Goal: Information Seeking & Learning: Find specific fact

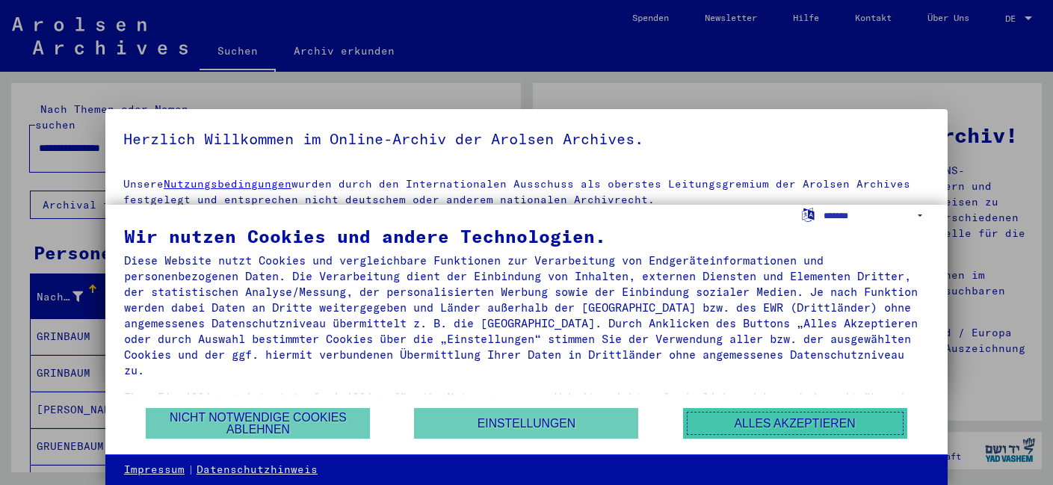
click at [773, 421] on button "Alles akzeptieren" at bounding box center [795, 423] width 224 height 31
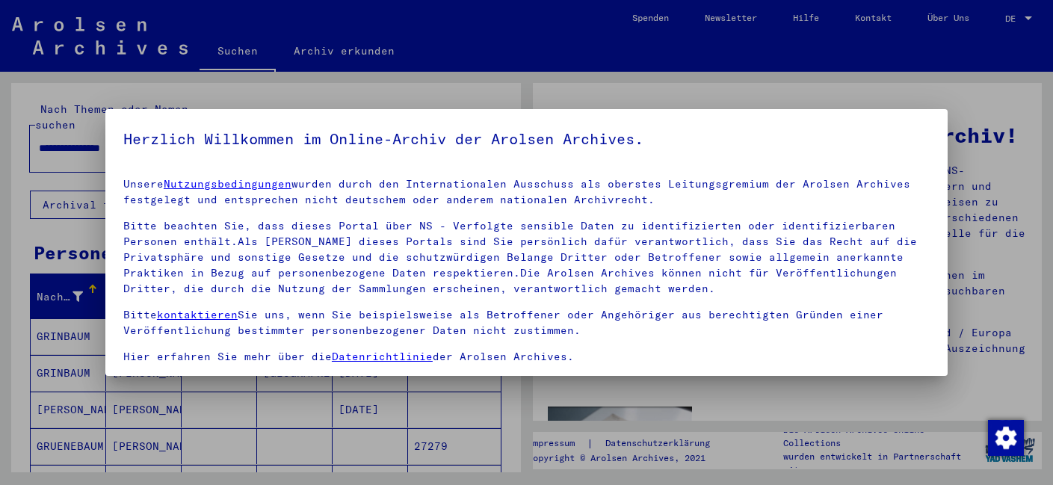
click at [616, 102] on div at bounding box center [526, 242] width 1053 height 485
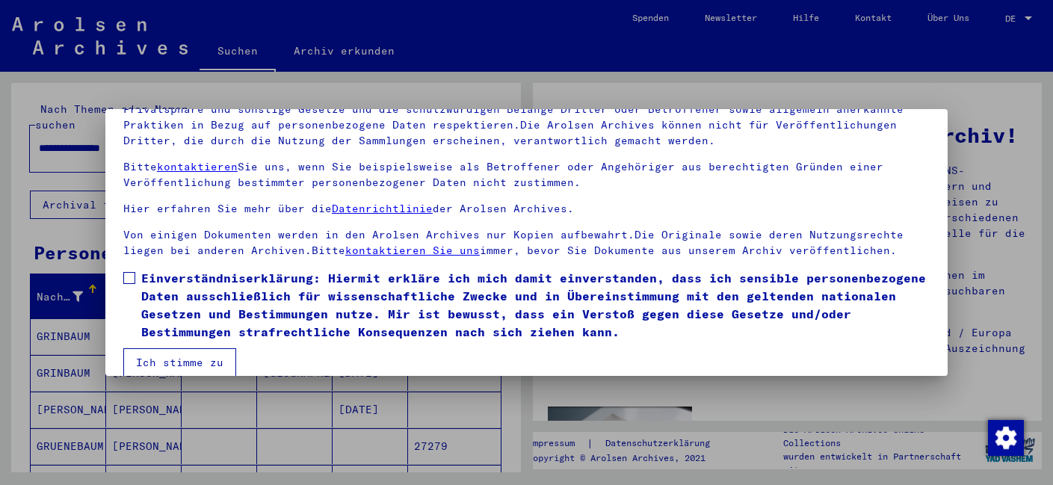
scroll to position [123, 0]
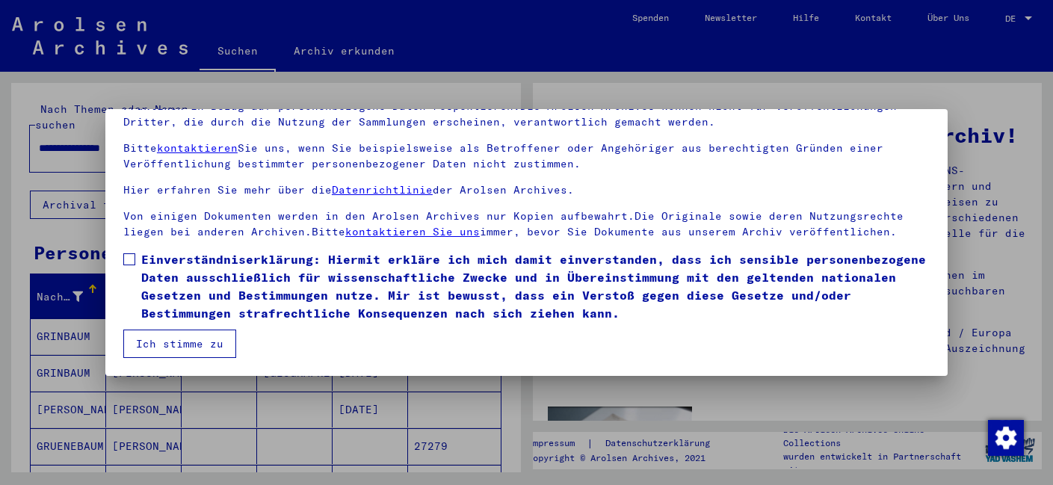
click at [127, 253] on label "Einverständniserklärung: Hiermit erkläre ich mich damit einverstanden, dass ich…" at bounding box center [526, 286] width 806 height 72
click at [186, 347] on button "Ich stimme zu" at bounding box center [179, 344] width 113 height 28
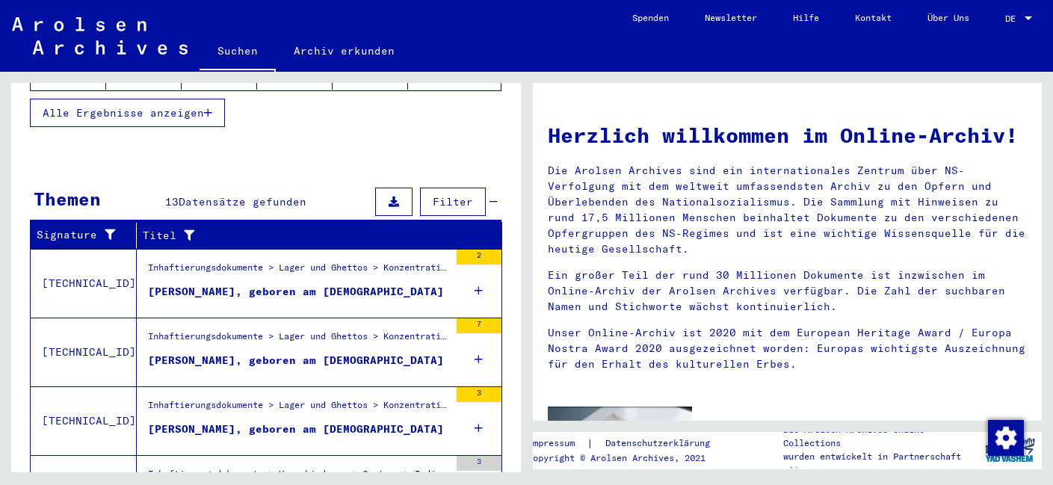
scroll to position [560, 0]
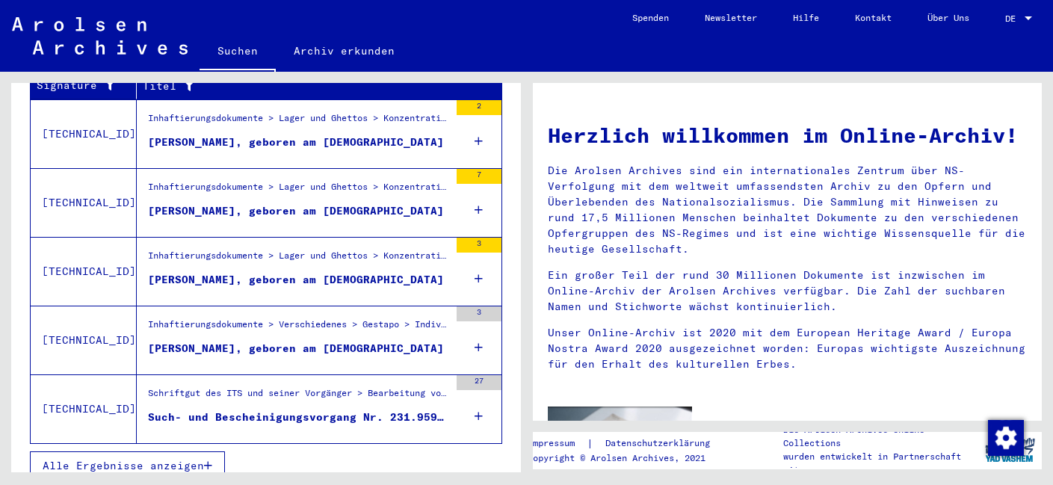
click at [204, 451] on button "Alle Ergebnisse anzeigen" at bounding box center [127, 465] width 195 height 28
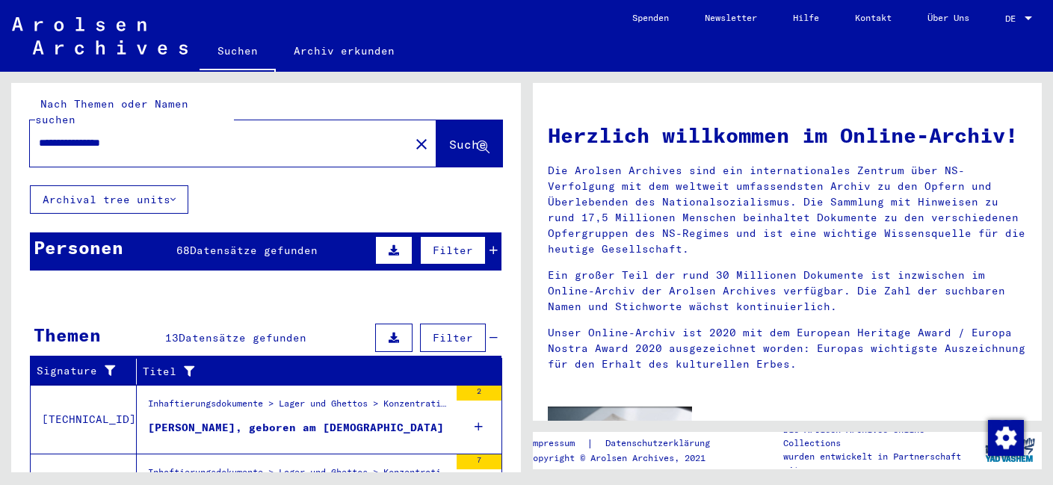
scroll to position [0, 0]
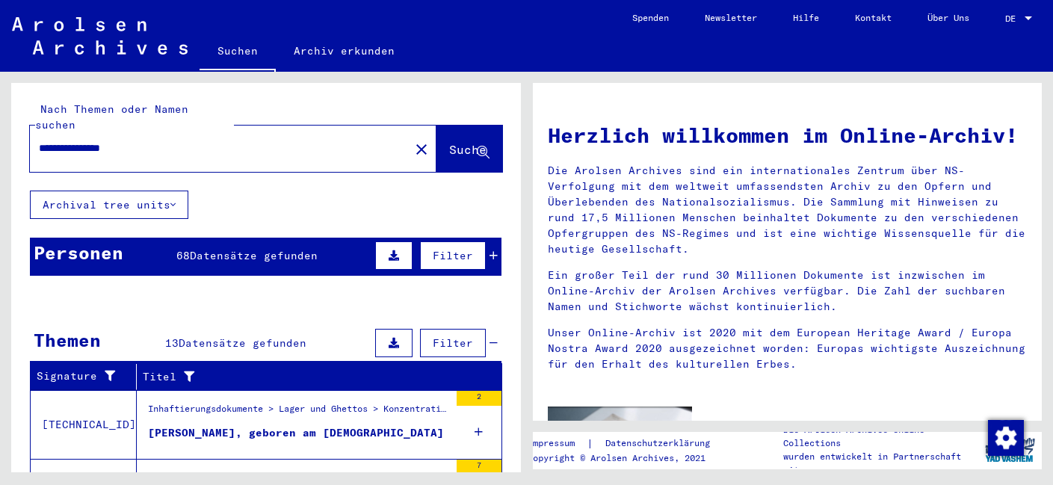
drag, startPoint x: 81, startPoint y: 132, endPoint x: 22, endPoint y: 122, distance: 59.1
click at [22, 122] on div "**********" at bounding box center [266, 137] width 510 height 108
click at [449, 142] on span "Suche" at bounding box center [467, 149] width 37 height 15
click at [116, 140] on input "*********" at bounding box center [215, 148] width 353 height 16
type input "**********"
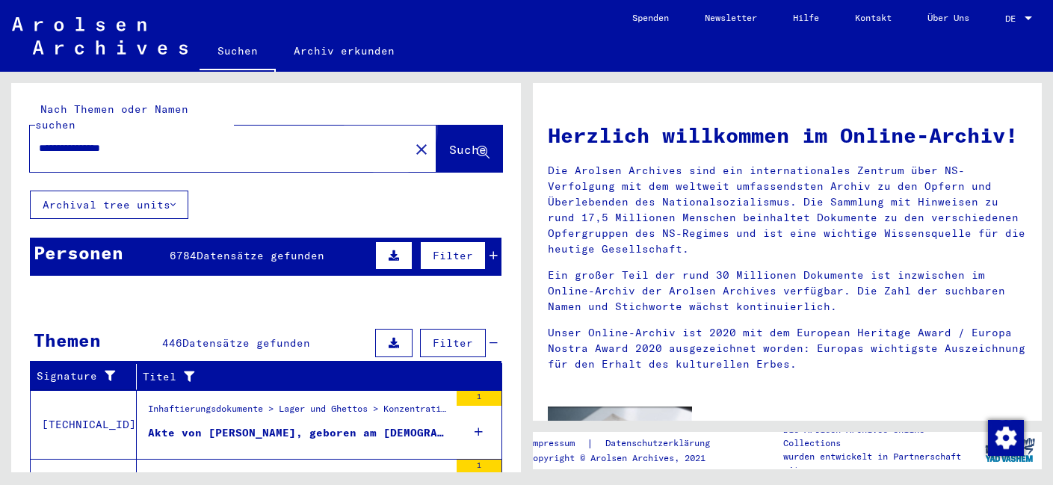
click at [449, 142] on span "Suche" at bounding box center [467, 149] width 37 height 15
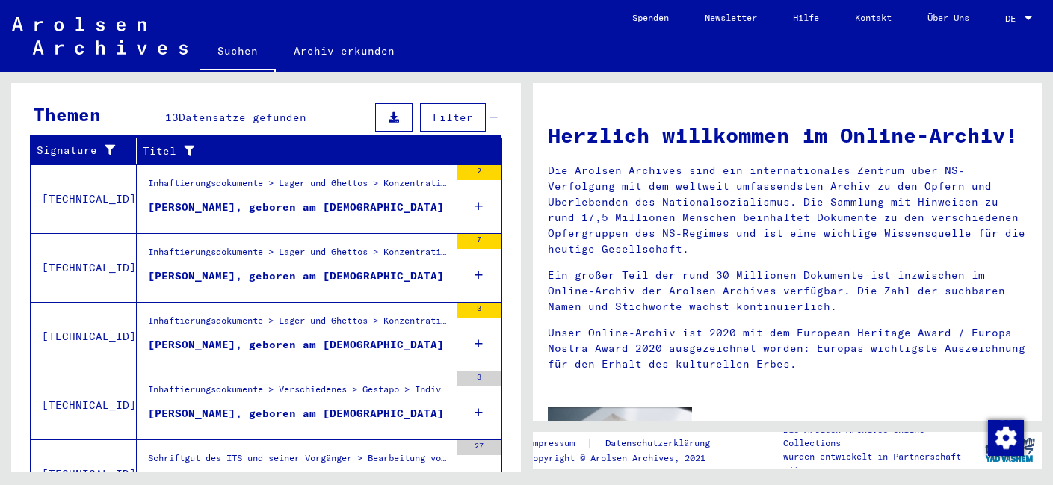
scroll to position [291, 0]
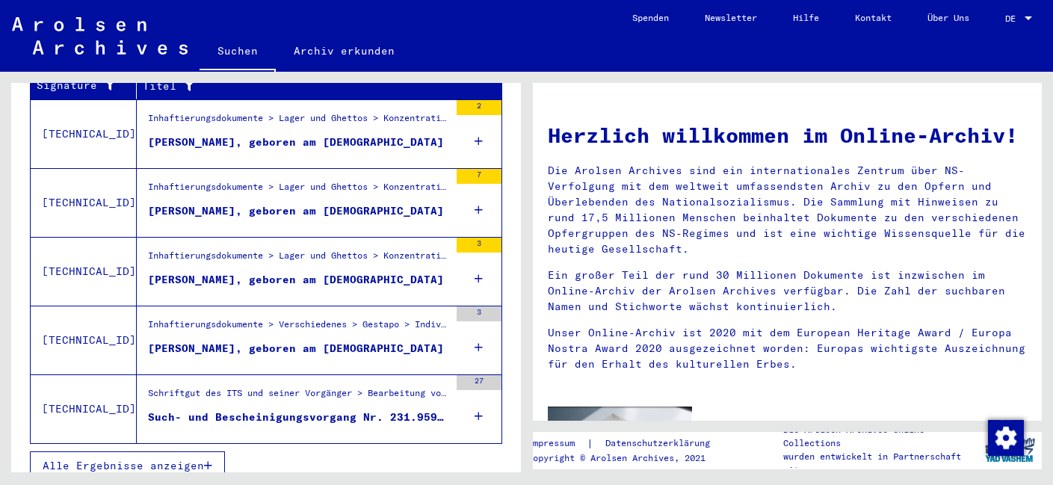
click at [274, 387] on div "Schriftgut des ITS und seiner Vorgänger > Bearbeitung von Anfragen > Fallbezoge…" at bounding box center [298, 396] width 301 height 21
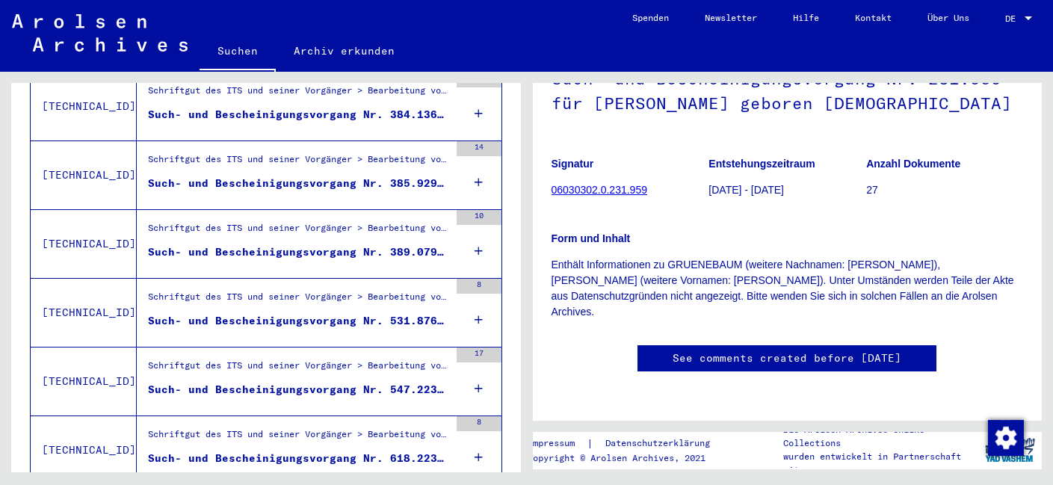
scroll to position [665, 0]
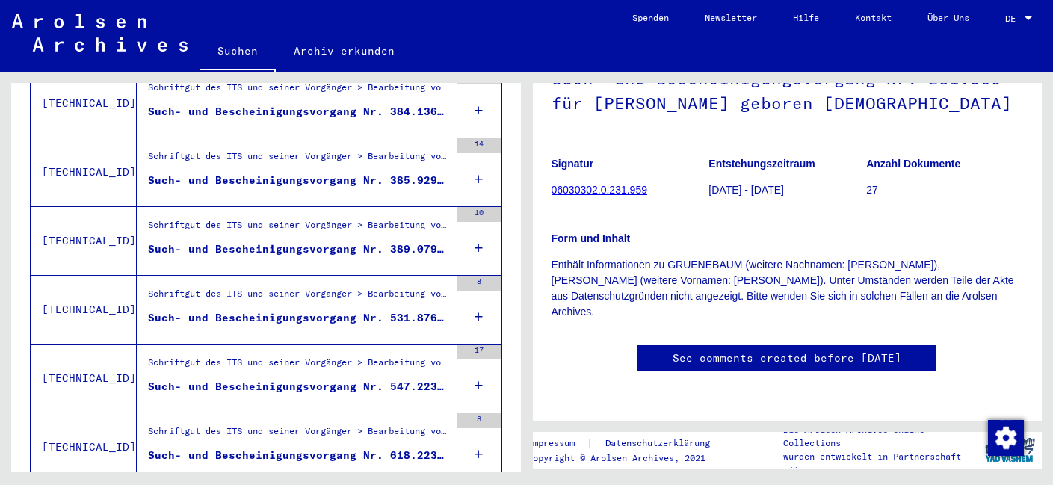
click at [235, 173] on div "Such- und Bescheinigungsvorgang Nr. 385.929 für [PERSON_NAME] geboren [DEMOGRAP…" at bounding box center [298, 181] width 301 height 16
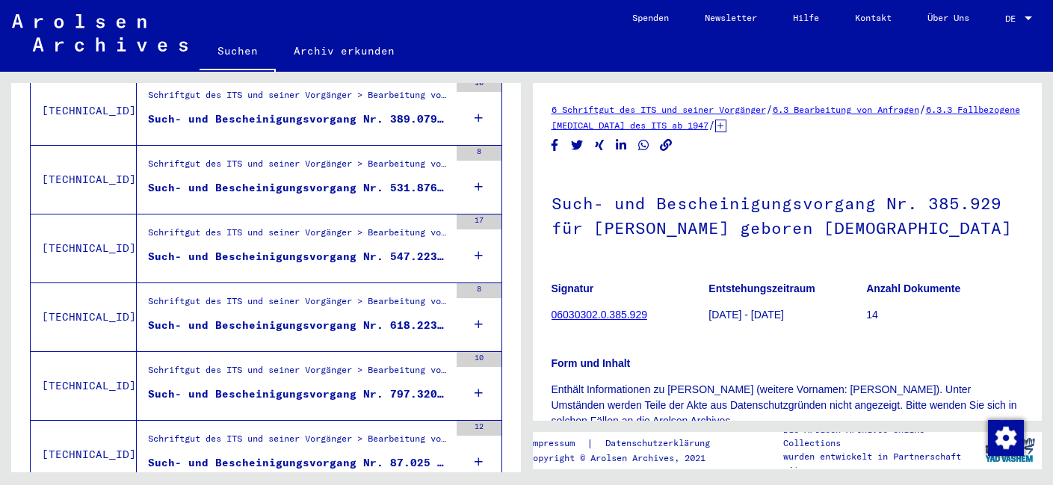
scroll to position [815, 0]
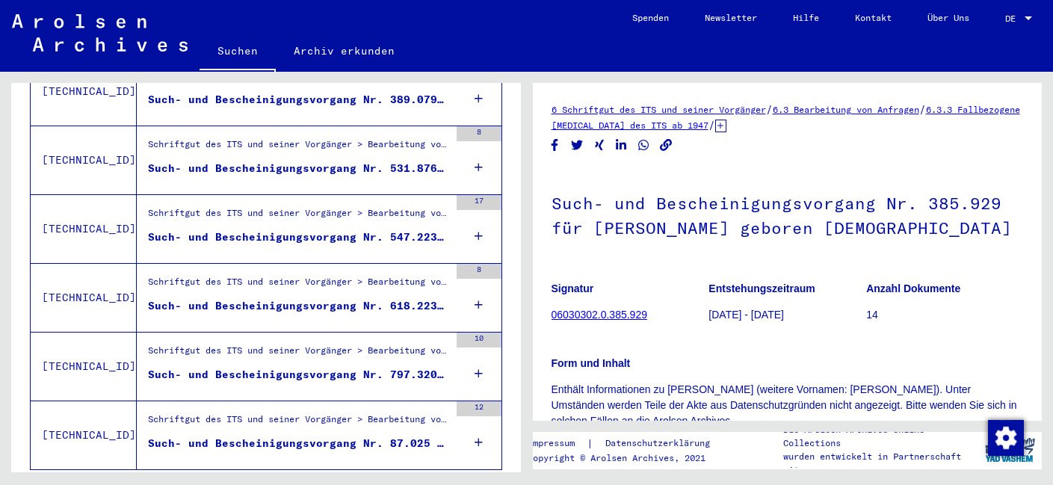
click at [241, 298] on div "Such- und Bescheinigungsvorgang Nr. 618.223 für [PERSON_NAME] geboren [DEMOGRAP…" at bounding box center [298, 306] width 301 height 16
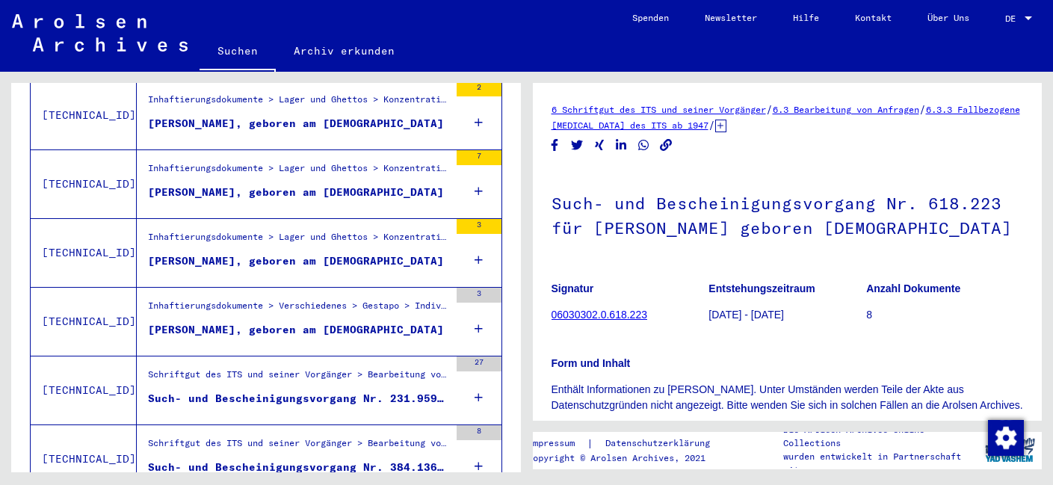
scroll to position [285, 0]
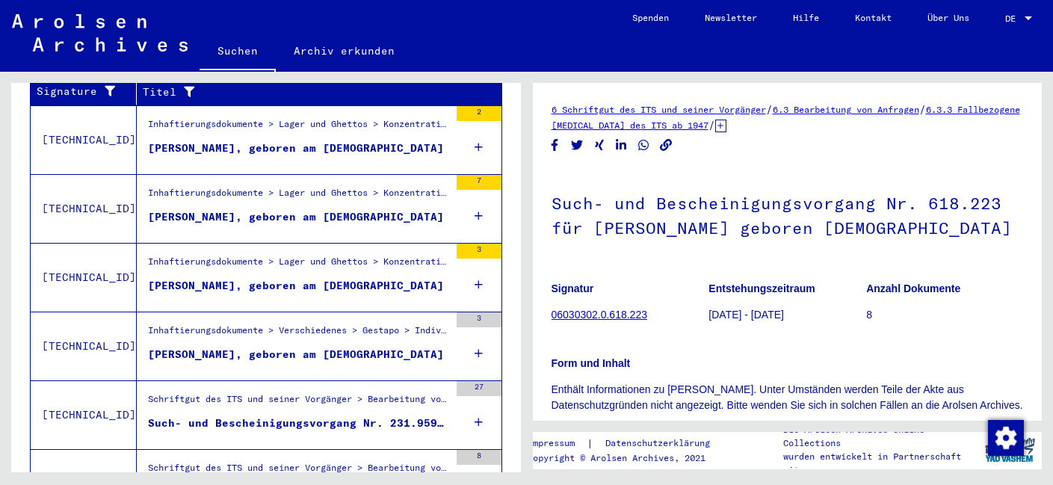
click at [264, 209] on div "[PERSON_NAME], geboren am [DEMOGRAPHIC_DATA]" at bounding box center [296, 217] width 296 height 16
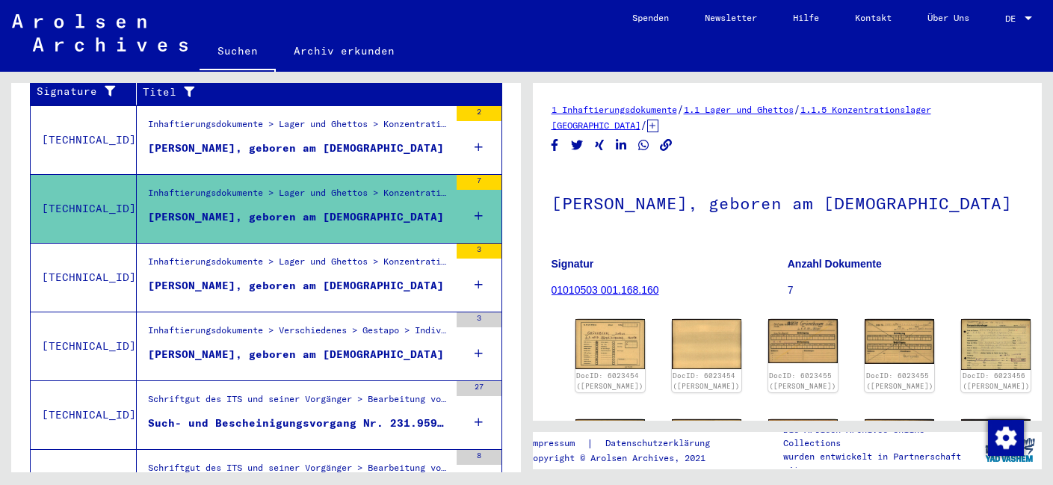
click at [281, 278] on div "[PERSON_NAME], geboren am [DEMOGRAPHIC_DATA]" at bounding box center [296, 286] width 296 height 16
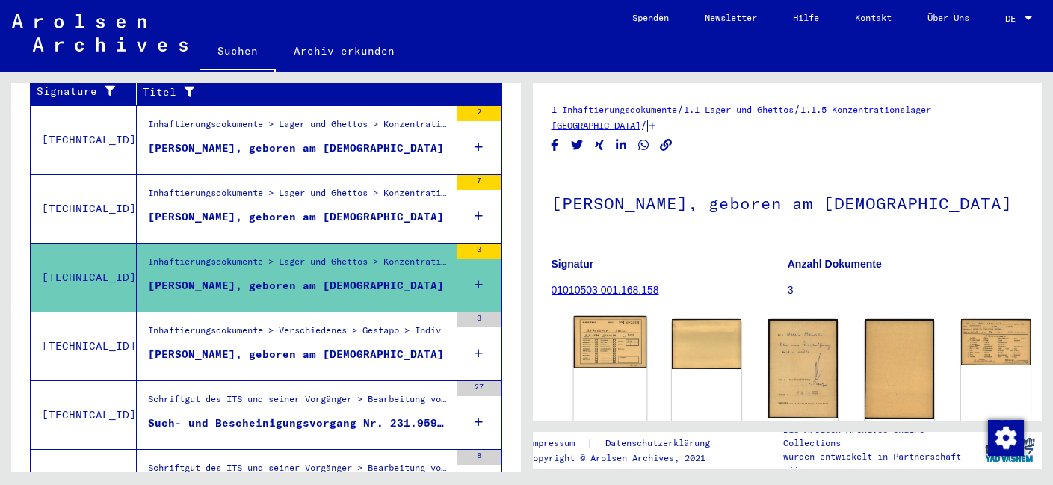
click at [605, 355] on img at bounding box center [609, 342] width 73 height 52
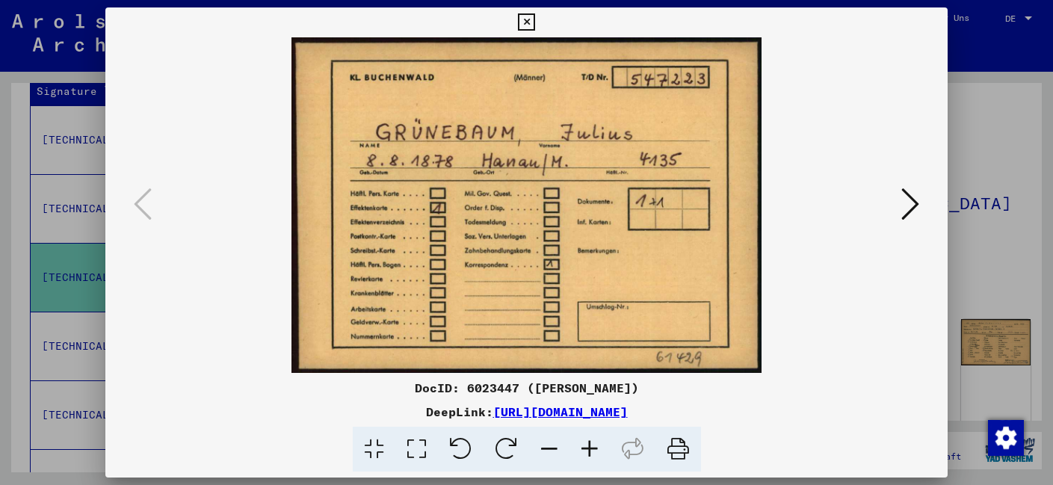
click at [605, 355] on img at bounding box center [526, 205] width 741 height 336
click at [525, 17] on icon at bounding box center [526, 22] width 17 height 18
